Goal: Navigation & Orientation: Find specific page/section

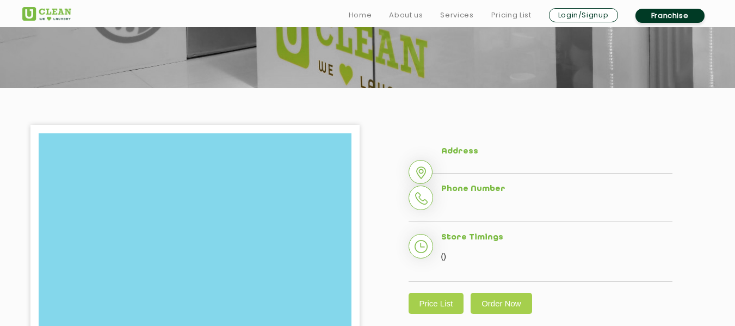
scroll to position [218, 0]
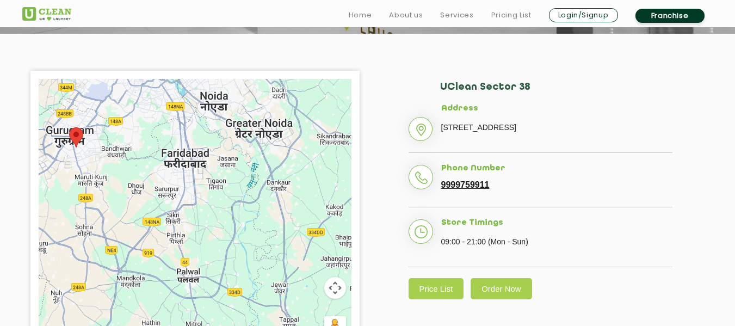
drag, startPoint x: 175, startPoint y: 266, endPoint x: 351, endPoint y: 268, distance: 176.2
click at [351, 268] on div at bounding box center [195, 215] width 313 height 272
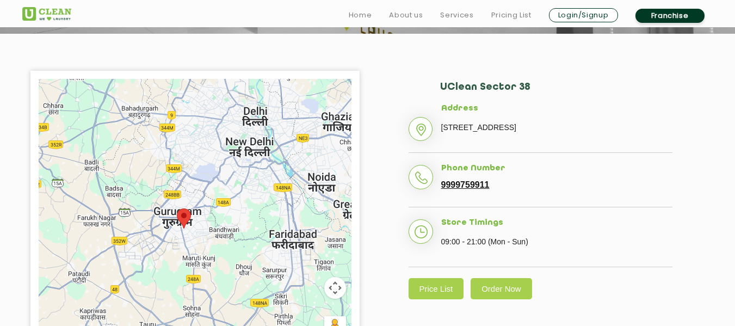
drag, startPoint x: 130, startPoint y: 197, endPoint x: 239, endPoint y: 280, distance: 137.0
click at [239, 280] on div at bounding box center [195, 215] width 313 height 272
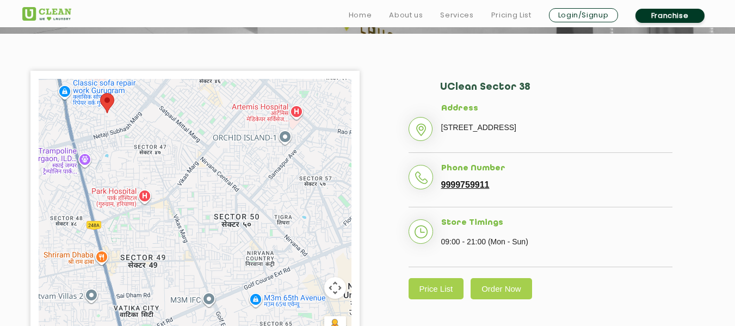
drag, startPoint x: 129, startPoint y: 247, endPoint x: 304, endPoint y: 324, distance: 191.0
click at [304, 324] on div at bounding box center [195, 215] width 313 height 272
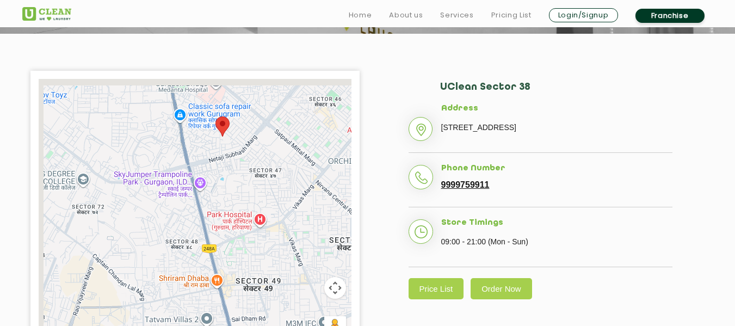
drag, startPoint x: 182, startPoint y: 268, endPoint x: 325, endPoint y: 295, distance: 145.7
click at [325, 295] on div "Keyboard shortcuts Map Data Map data ©2025 Map data ©2025 500 m Click to toggle…" at bounding box center [195, 215] width 313 height 272
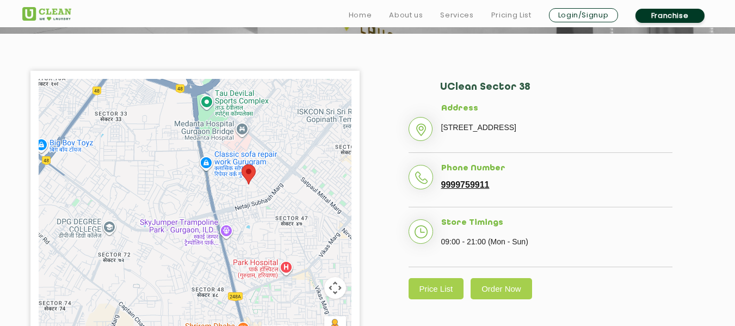
drag, startPoint x: 165, startPoint y: 266, endPoint x: 159, endPoint y: 308, distance: 42.8
click at [159, 308] on div at bounding box center [195, 215] width 313 height 272
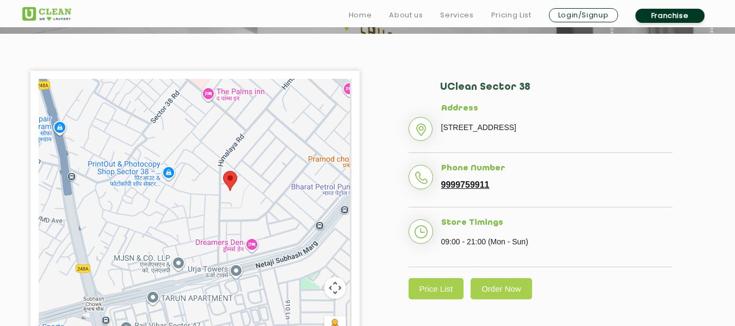
drag, startPoint x: 228, startPoint y: 227, endPoint x: 224, endPoint y: 340, distance: 113.8
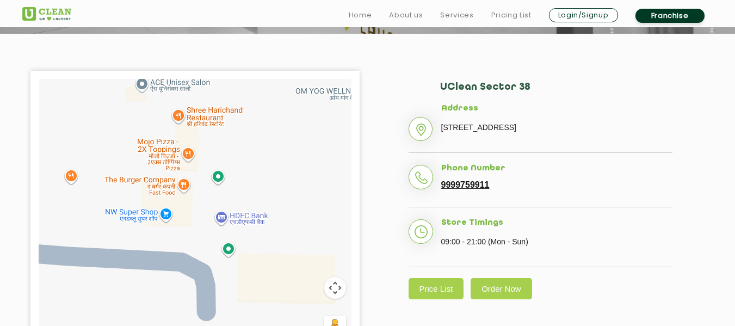
drag, startPoint x: 213, startPoint y: 187, endPoint x: 175, endPoint y: 347, distance: 164.8
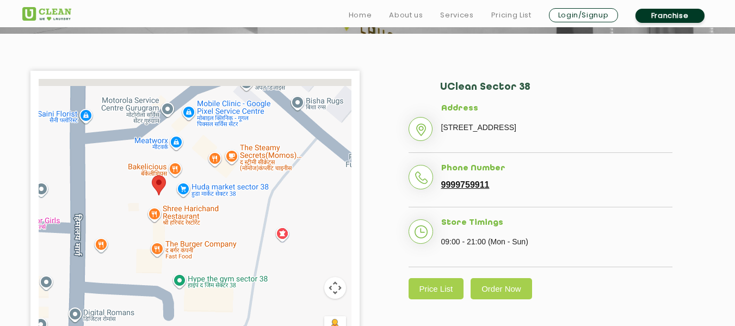
drag, startPoint x: 214, startPoint y: 205, endPoint x: 208, endPoint y: 241, distance: 36.9
click at [208, 241] on div at bounding box center [195, 215] width 313 height 272
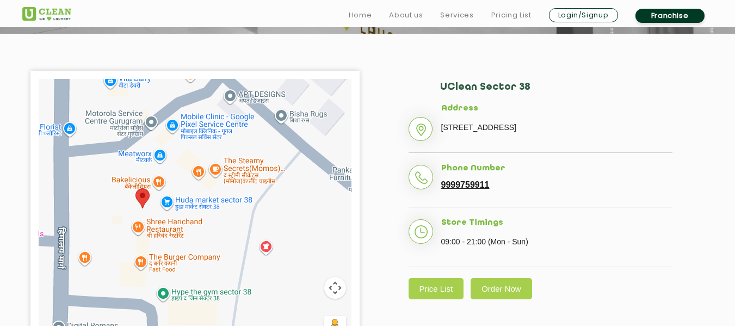
drag, startPoint x: 216, startPoint y: 201, endPoint x: 199, endPoint y: 217, distance: 23.5
click at [199, 217] on div at bounding box center [195, 215] width 313 height 272
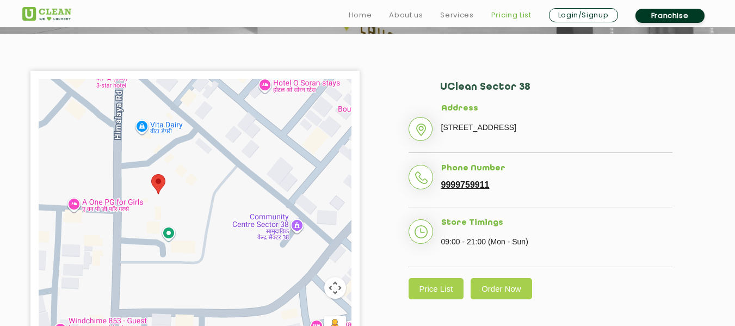
click at [517, 15] on link "Pricing List" at bounding box center [511, 15] width 40 height 13
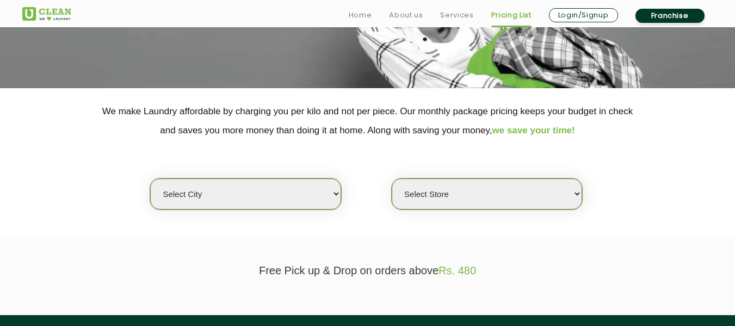
scroll to position [218, 0]
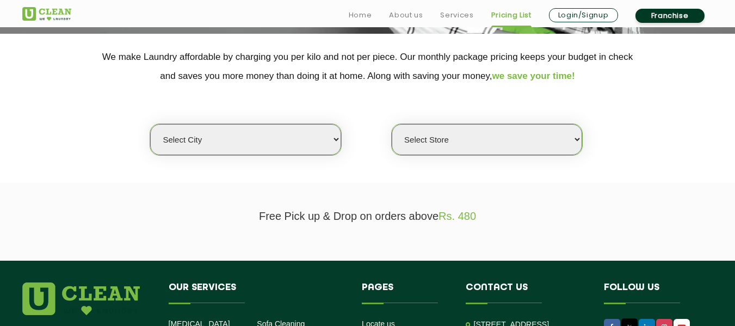
click at [336, 139] on select "Select city Aalo Abu Dhabi Agartala Agra Ahmedabad Akola Aligarh Alwar - UClean…" at bounding box center [245, 139] width 190 height 31
select select "2"
click at [150, 124] on select "Select city Aalo Abu Dhabi Agartala Agra Ahmedabad Akola Aligarh Alwar - UClean…" at bounding box center [245, 139] width 190 height 31
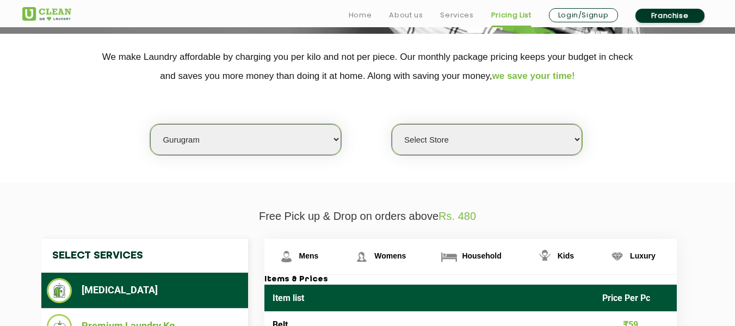
click at [574, 137] on select "Select Store UClean Sector 47 UClean Gurgaon Sector 66 UClean Sun City Gurgaon …" at bounding box center [487, 139] width 190 height 31
select select "537"
click at [392, 124] on select "Select Store UClean Sector 47 UClean Gurgaon Sector 66 UClean Sun City Gurgaon …" at bounding box center [487, 139] width 190 height 31
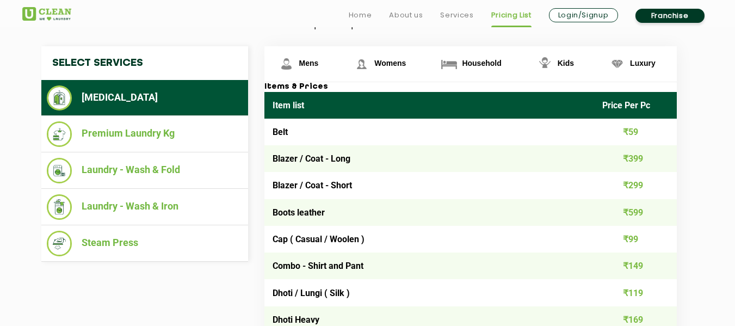
scroll to position [435, 0]
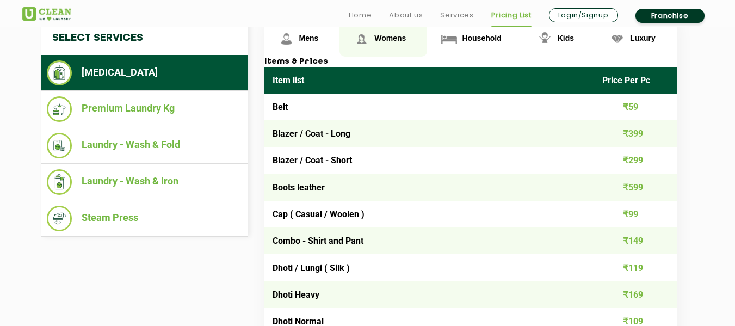
click at [403, 41] on span "Womens" at bounding box center [390, 38] width 32 height 9
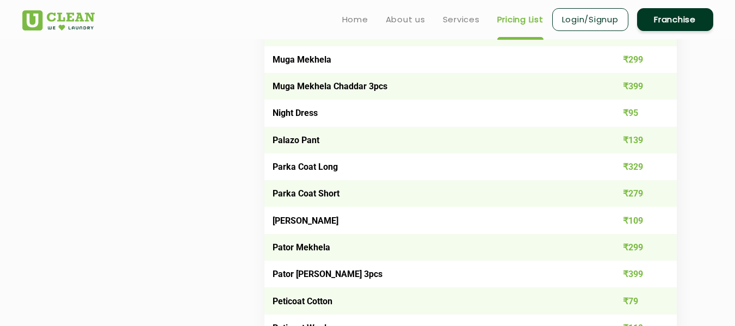
scroll to position [2611, 0]
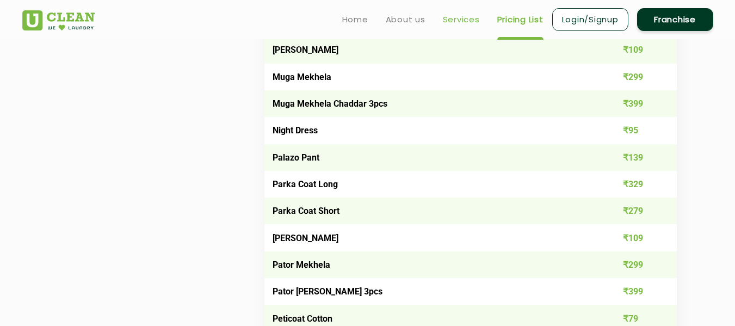
click at [465, 16] on link "Services" at bounding box center [461, 19] width 37 height 13
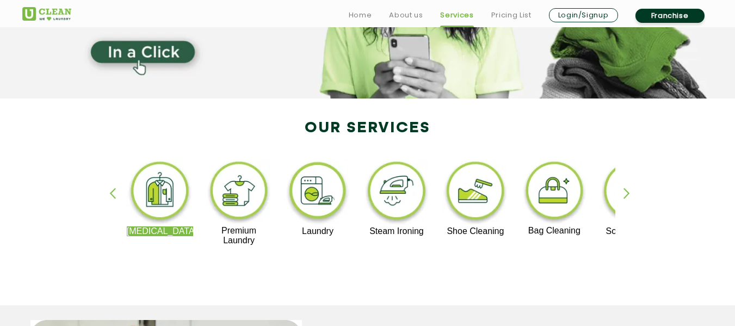
scroll to position [163, 0]
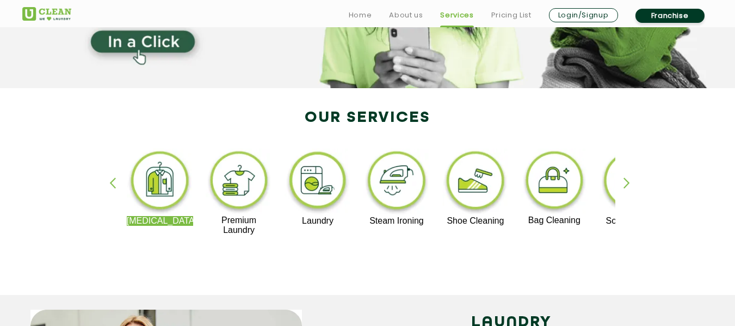
click at [179, 221] on p "[MEDICAL_DATA]" at bounding box center [160, 221] width 67 height 10
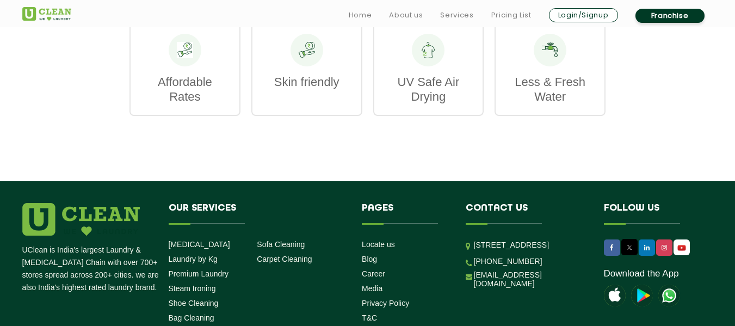
scroll to position [1721, 0]
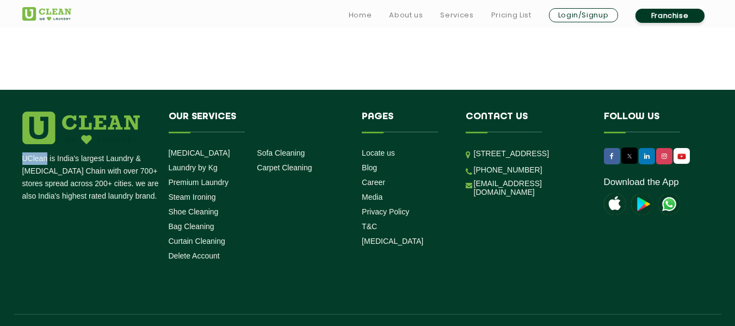
drag, startPoint x: 23, startPoint y: 133, endPoint x: 47, endPoint y: 131, distance: 24.0
click at [47, 152] on p "UClean is India's largest Laundry & [MEDICAL_DATA] Chain with over 700+ stores …" at bounding box center [91, 177] width 138 height 50
copy p "UClean"
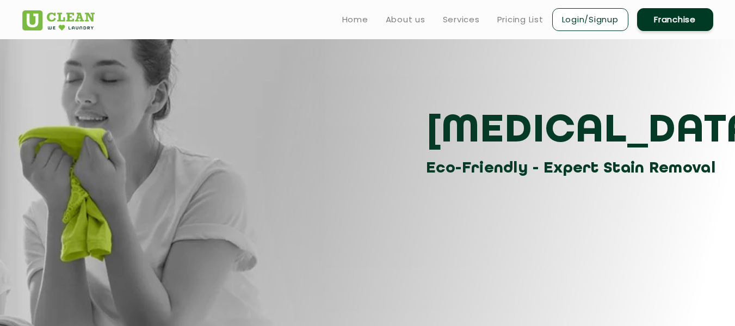
scroll to position [0, 0]
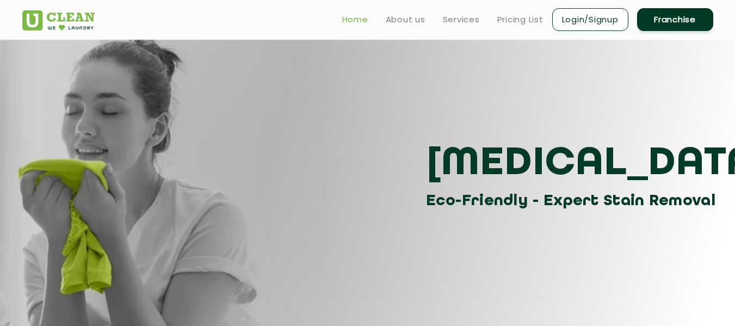
click at [364, 19] on link "Home" at bounding box center [355, 19] width 26 height 13
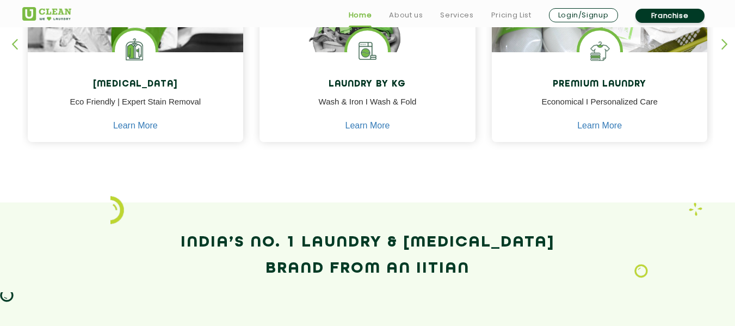
scroll to position [598, 0]
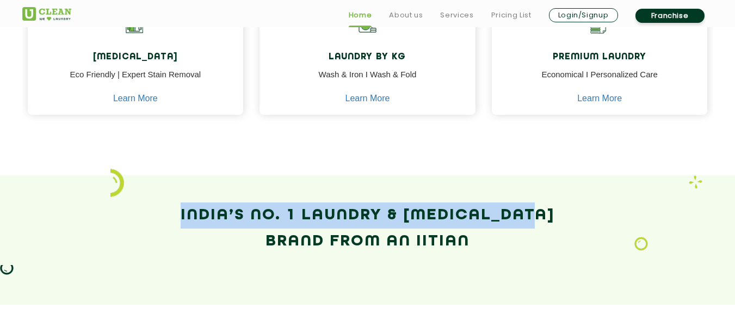
drag, startPoint x: 185, startPoint y: 215, endPoint x: 548, endPoint y: 214, distance: 362.3
click at [548, 214] on h2 "India’s No. 1 Laundry & [MEDICAL_DATA] Brand from an IITian" at bounding box center [367, 228] width 691 height 52
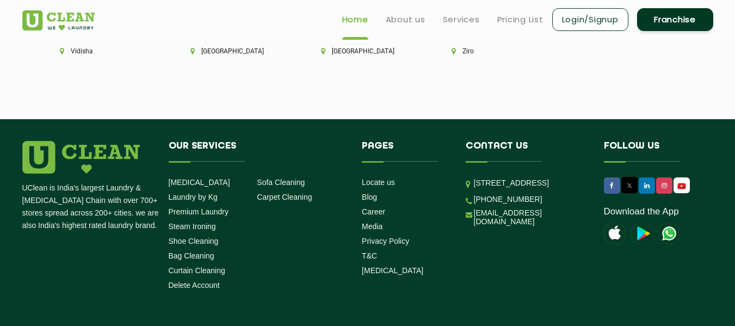
scroll to position [3077, 0]
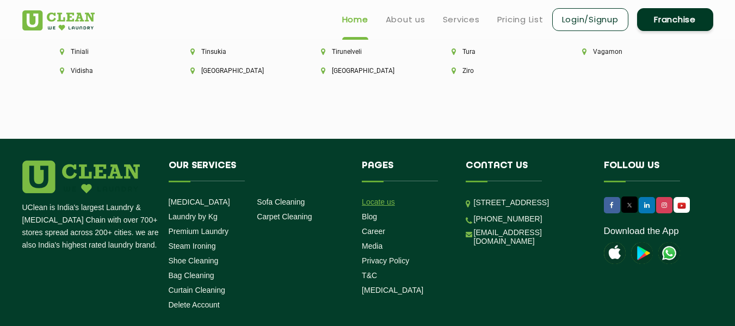
click at [392, 197] on link "Locate us" at bounding box center [378, 201] width 33 height 9
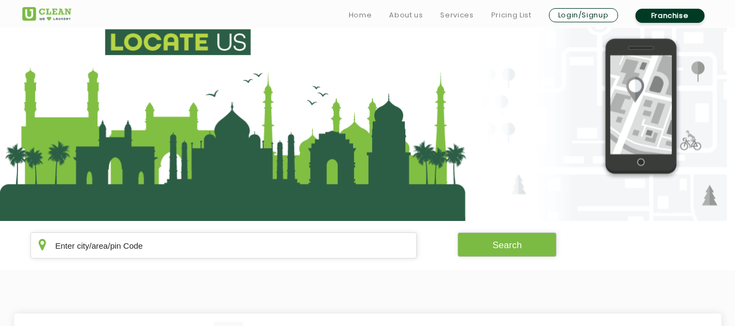
scroll to position [109, 0]
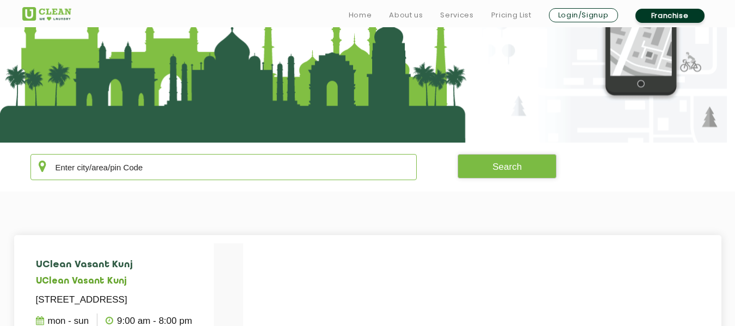
click at [255, 167] on input "text" at bounding box center [223, 167] width 387 height 26
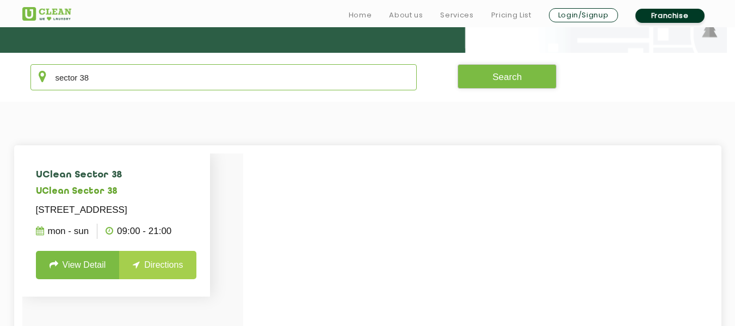
scroll to position [218, 0]
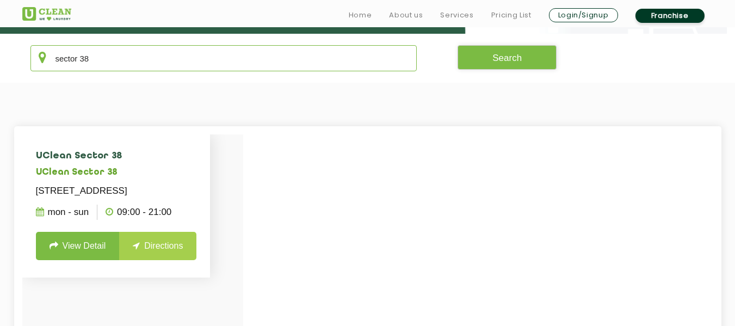
type input "sector 38"
click at [182, 260] on link "Directions" at bounding box center [157, 246] width 77 height 28
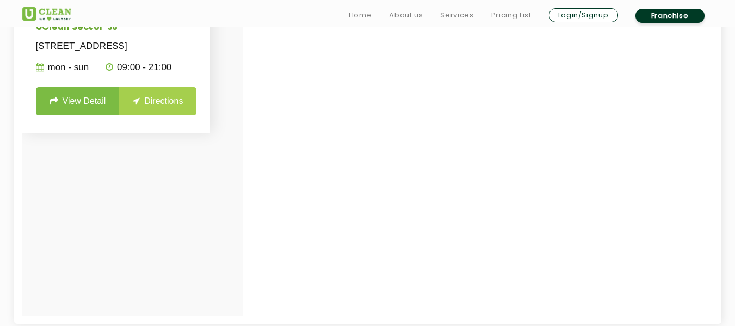
scroll to position [381, 0]
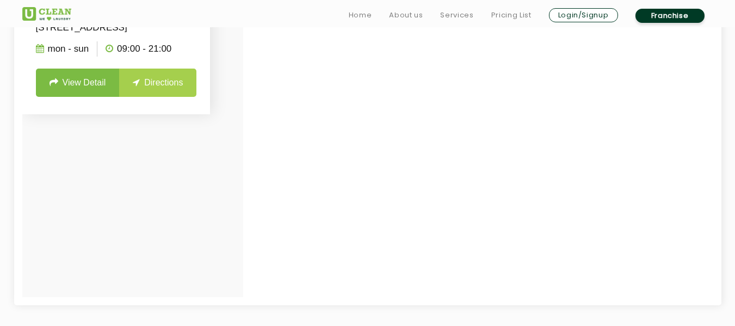
click at [170, 97] on link "Directions" at bounding box center [157, 83] width 77 height 28
click at [71, 96] on link "View Detail" at bounding box center [78, 83] width 84 height 28
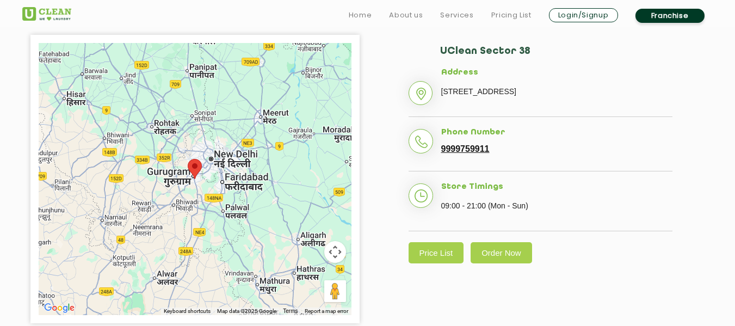
scroll to position [272, 0]
